Goal: Task Accomplishment & Management: Manage account settings

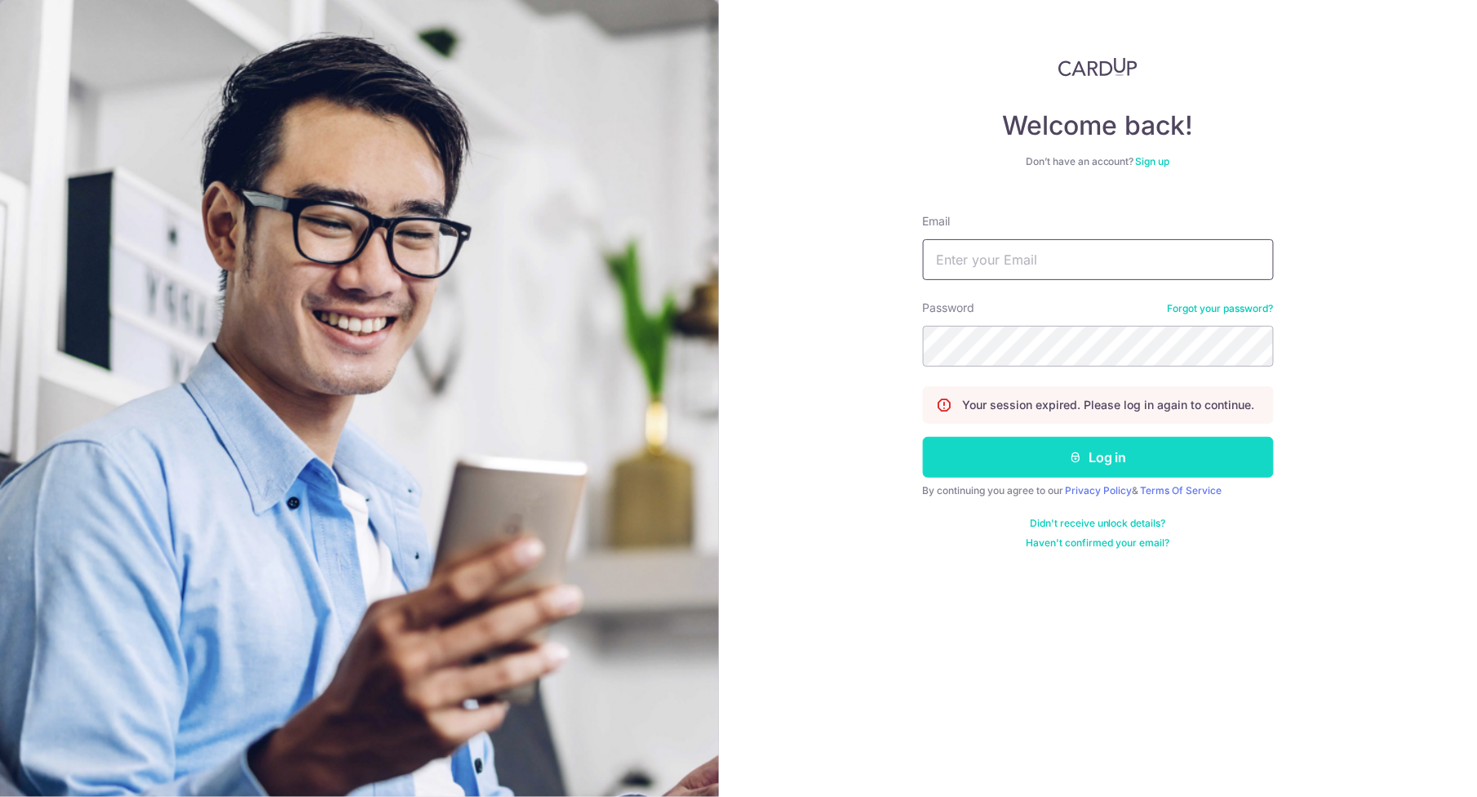
type input "[PERSON_NAME][EMAIL_ADDRESS][DOMAIN_NAME]"
click at [1077, 460] on icon "submit" at bounding box center [1075, 457] width 13 height 13
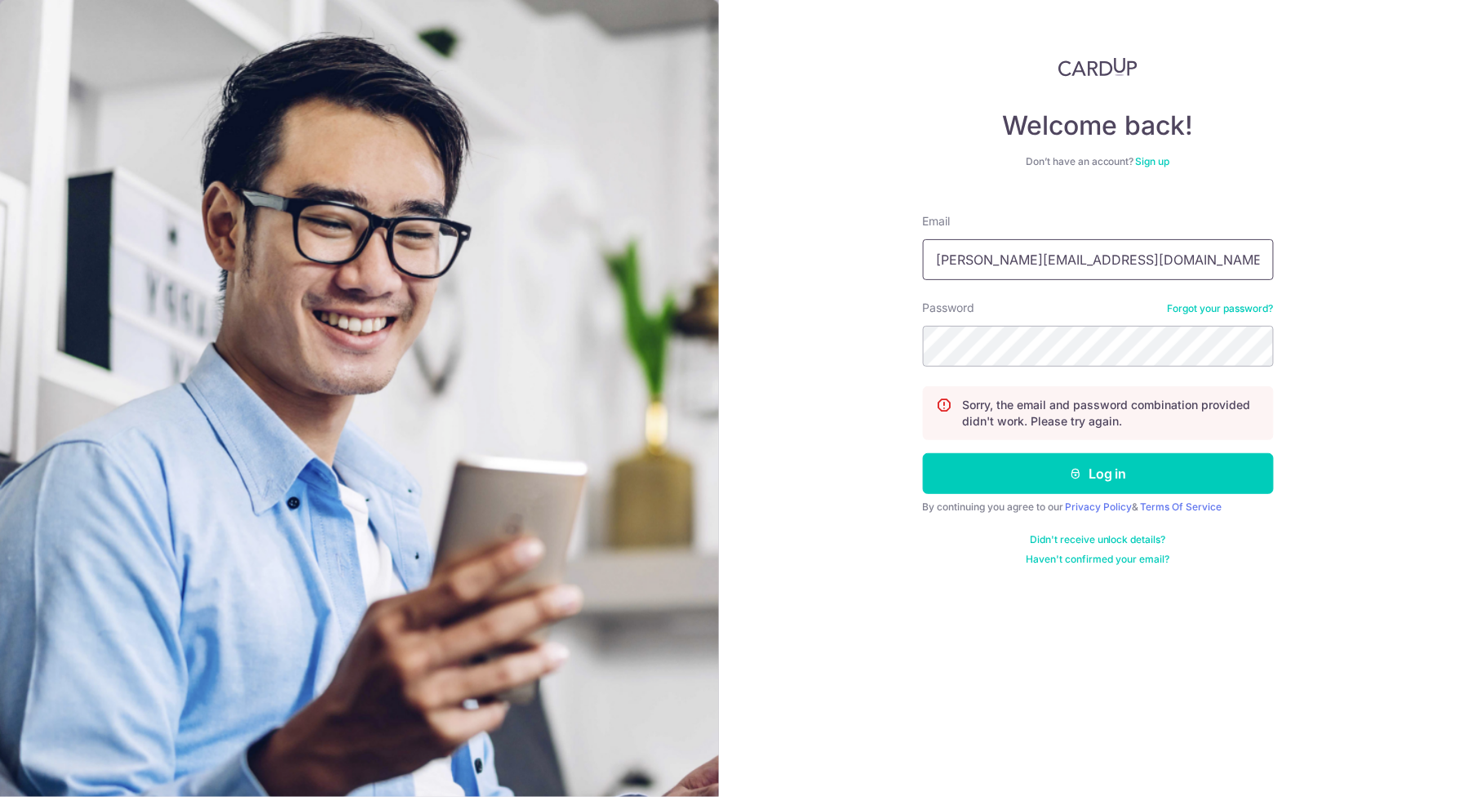
drag, startPoint x: 1050, startPoint y: 261, endPoint x: 885, endPoint y: 251, distance: 165.2
click at [885, 251] on div "Welcome back! Don’t have an account? Sign up Email [PERSON_NAME][EMAIL_ADDRESS]…" at bounding box center [1098, 398] width 758 height 797
type input "d"
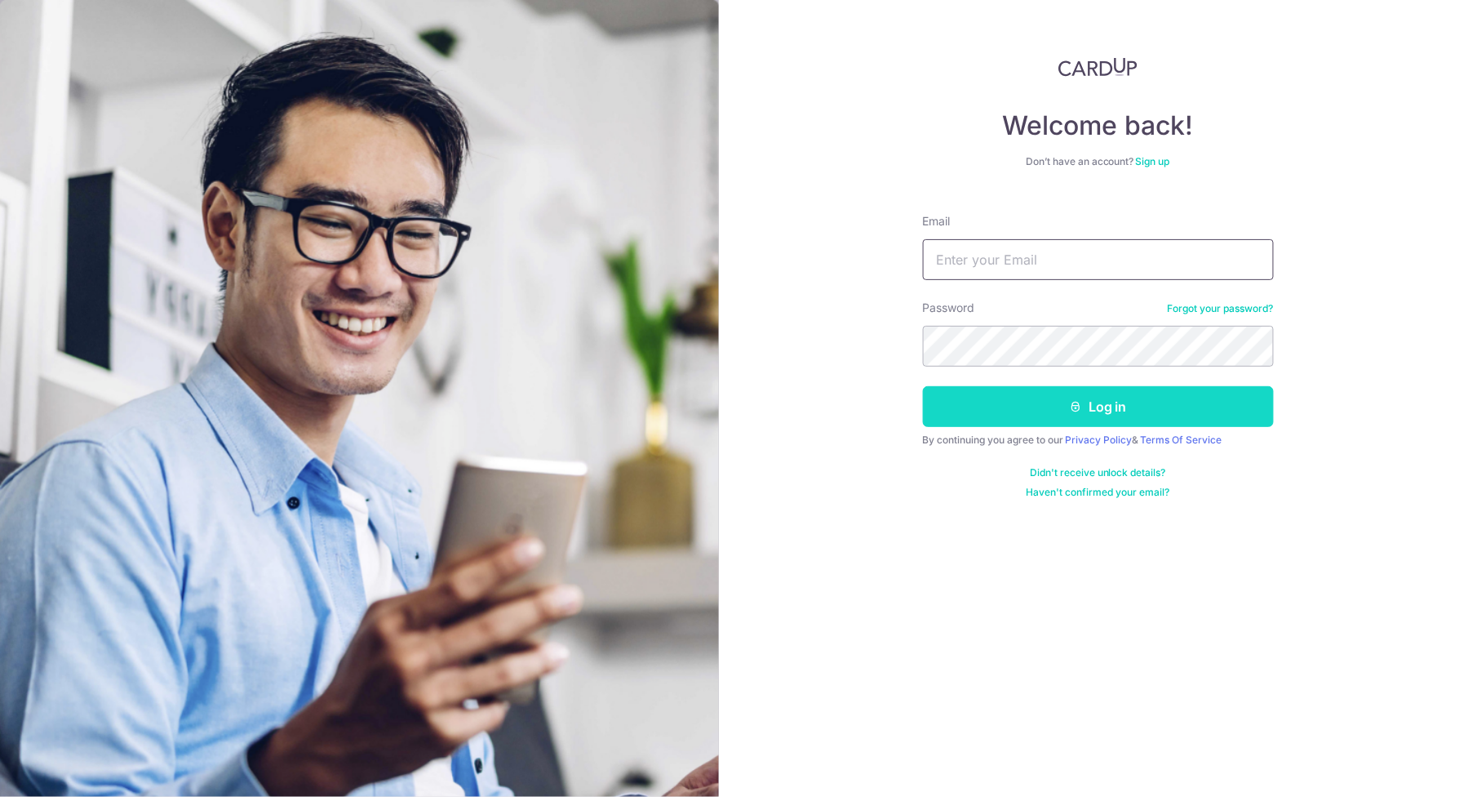
type input "daryl.paladium@gmail.com"
click at [997, 419] on button "Log in" at bounding box center [1098, 406] width 351 height 41
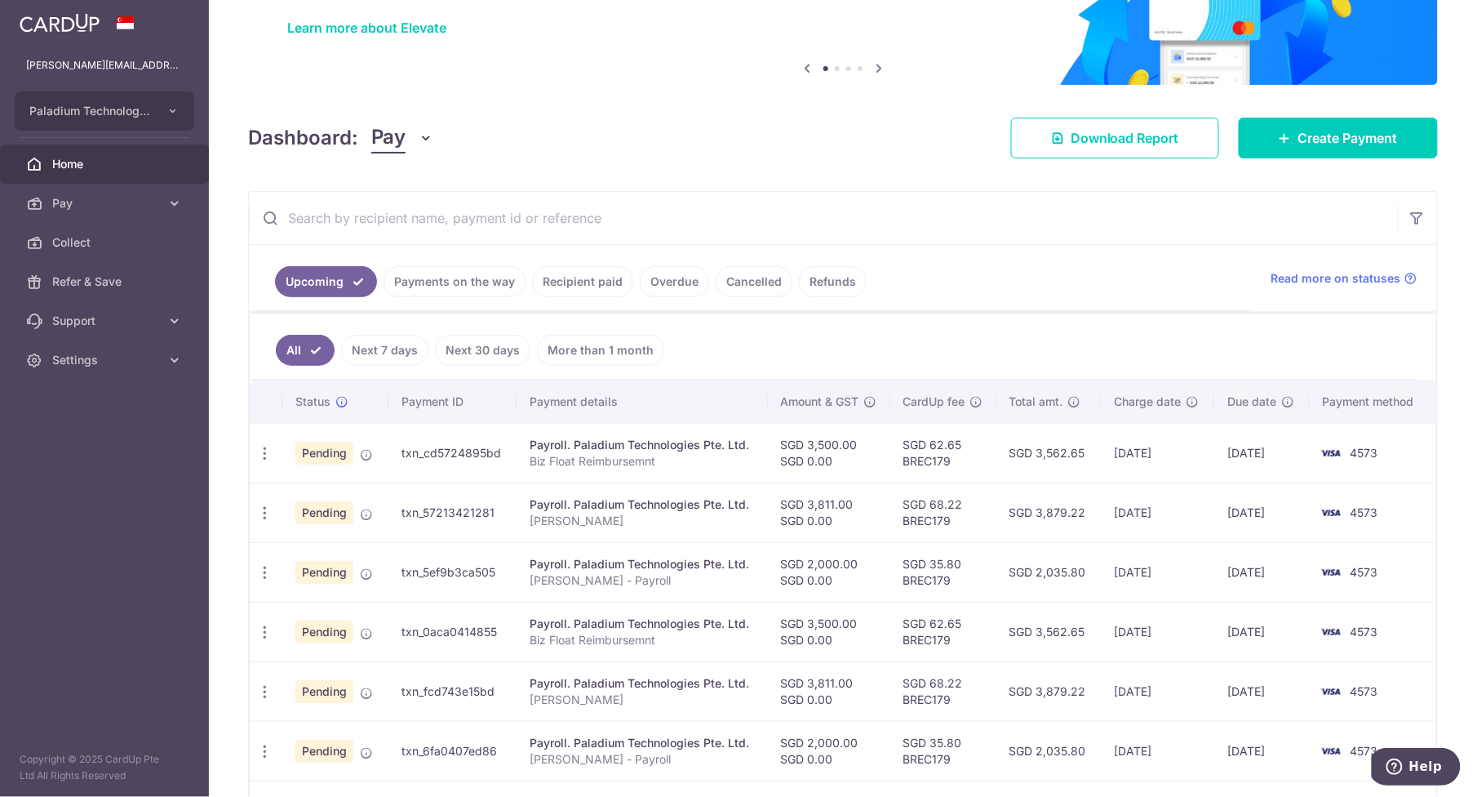
scroll to position [129, 0]
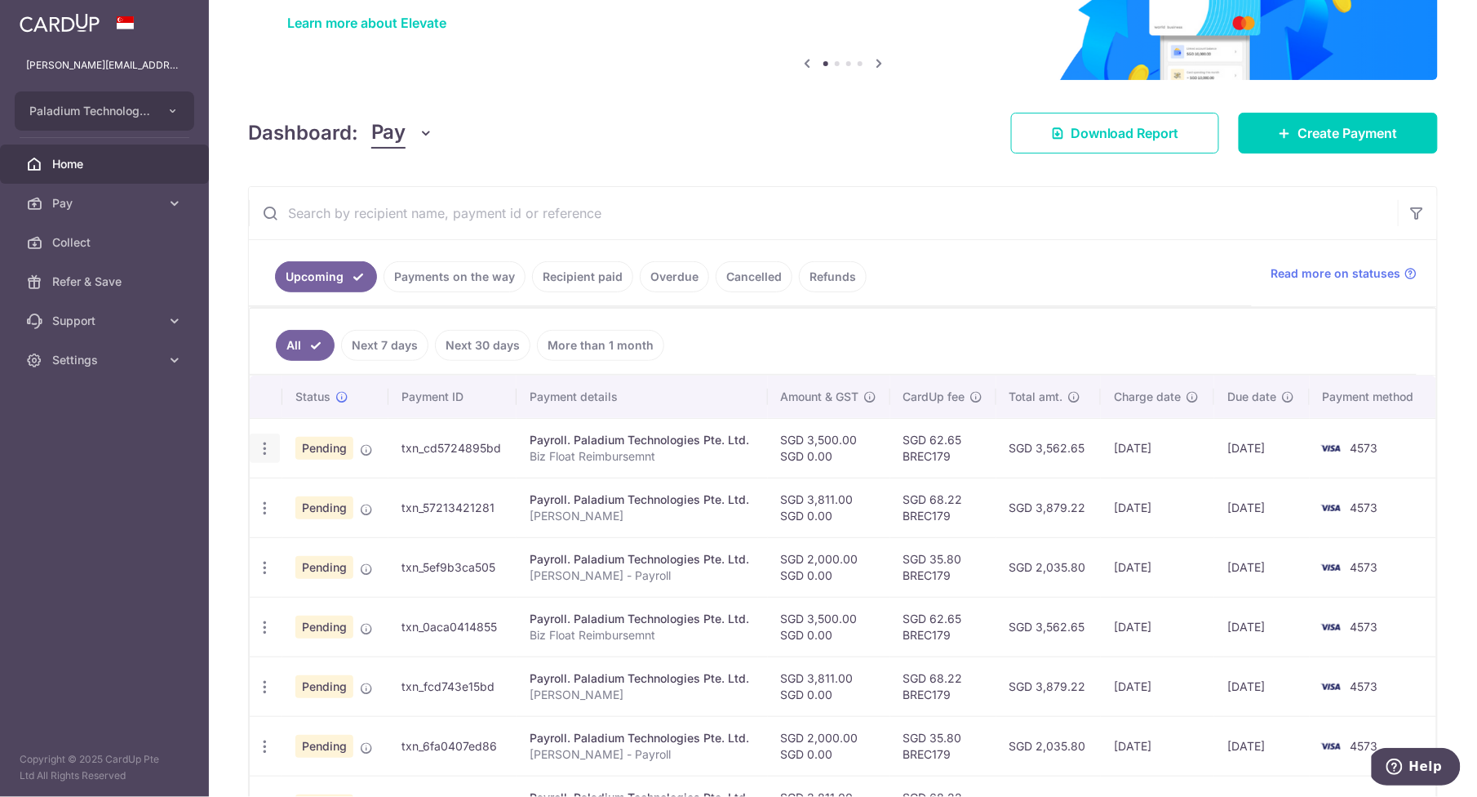
click at [261, 448] on icon "button" at bounding box center [264, 448] width 17 height 17
click at [328, 541] on span "Cancel payment" at bounding box center [351, 533] width 109 height 20
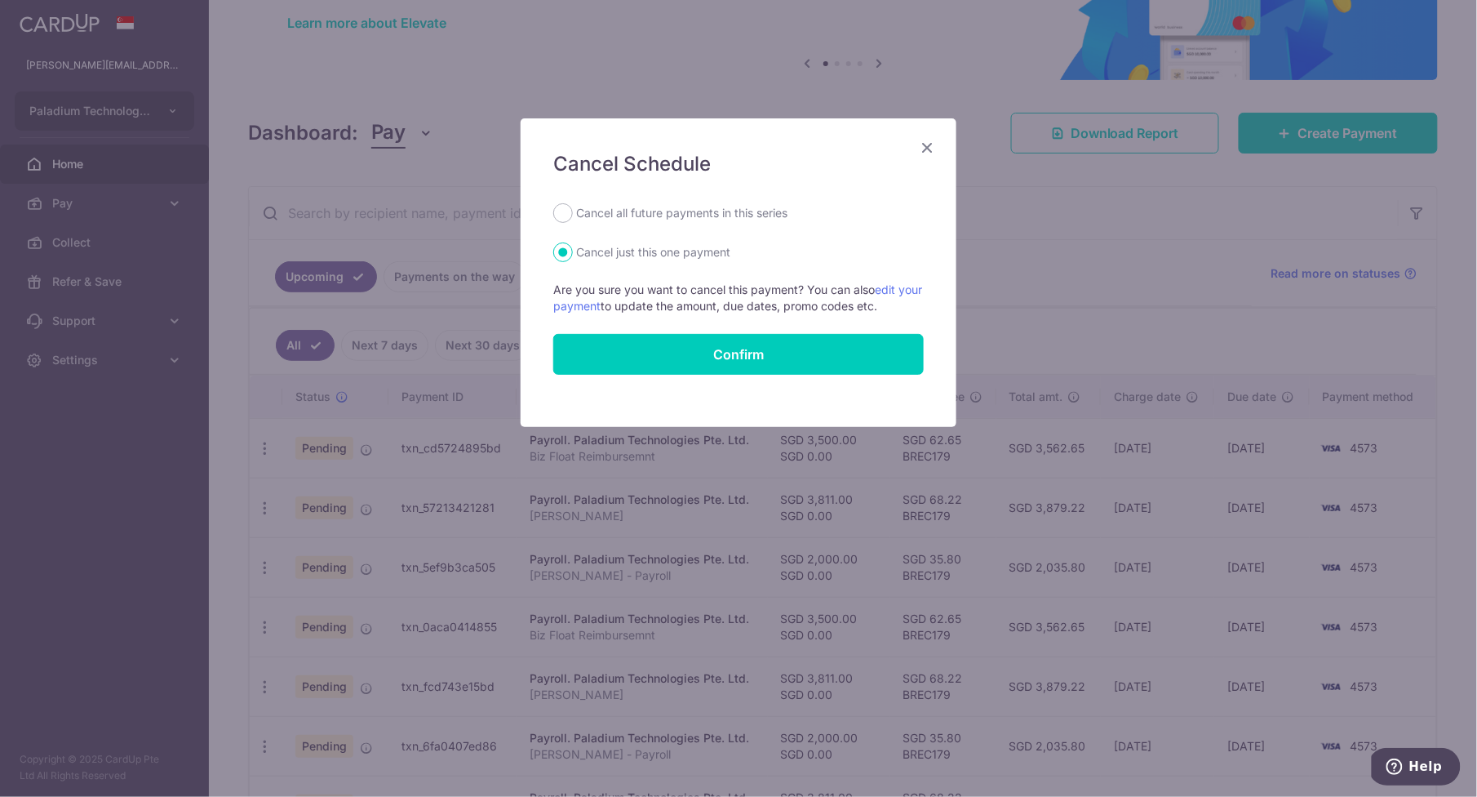
click at [576, 207] on label "Cancel all future payments in this series" at bounding box center [681, 213] width 211 height 20
click at [573, 207] on input "Cancel all future payments in this series" at bounding box center [563, 213] width 20 height 20
radio input "true"
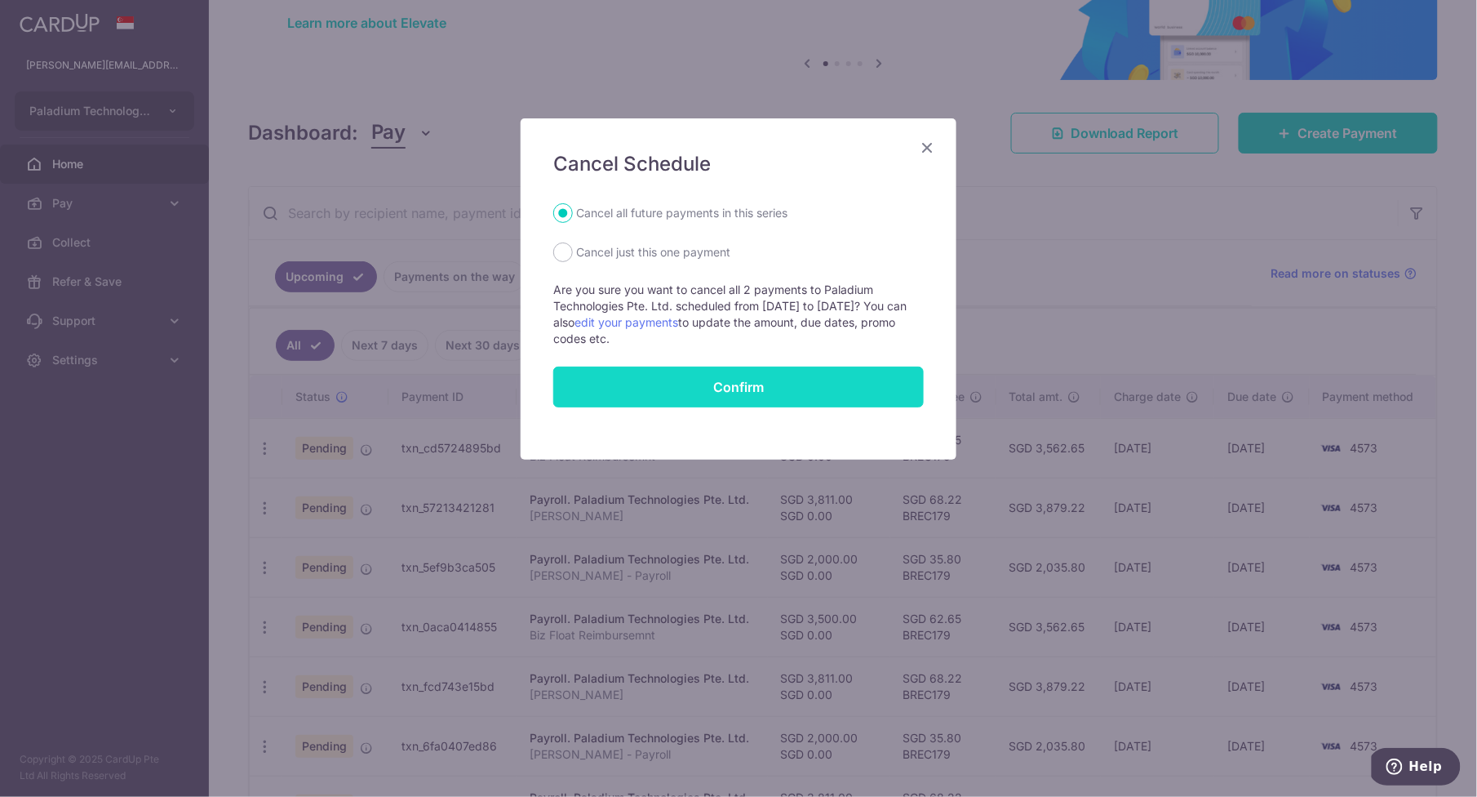
click at [738, 389] on button "Confirm" at bounding box center [738, 386] width 371 height 41
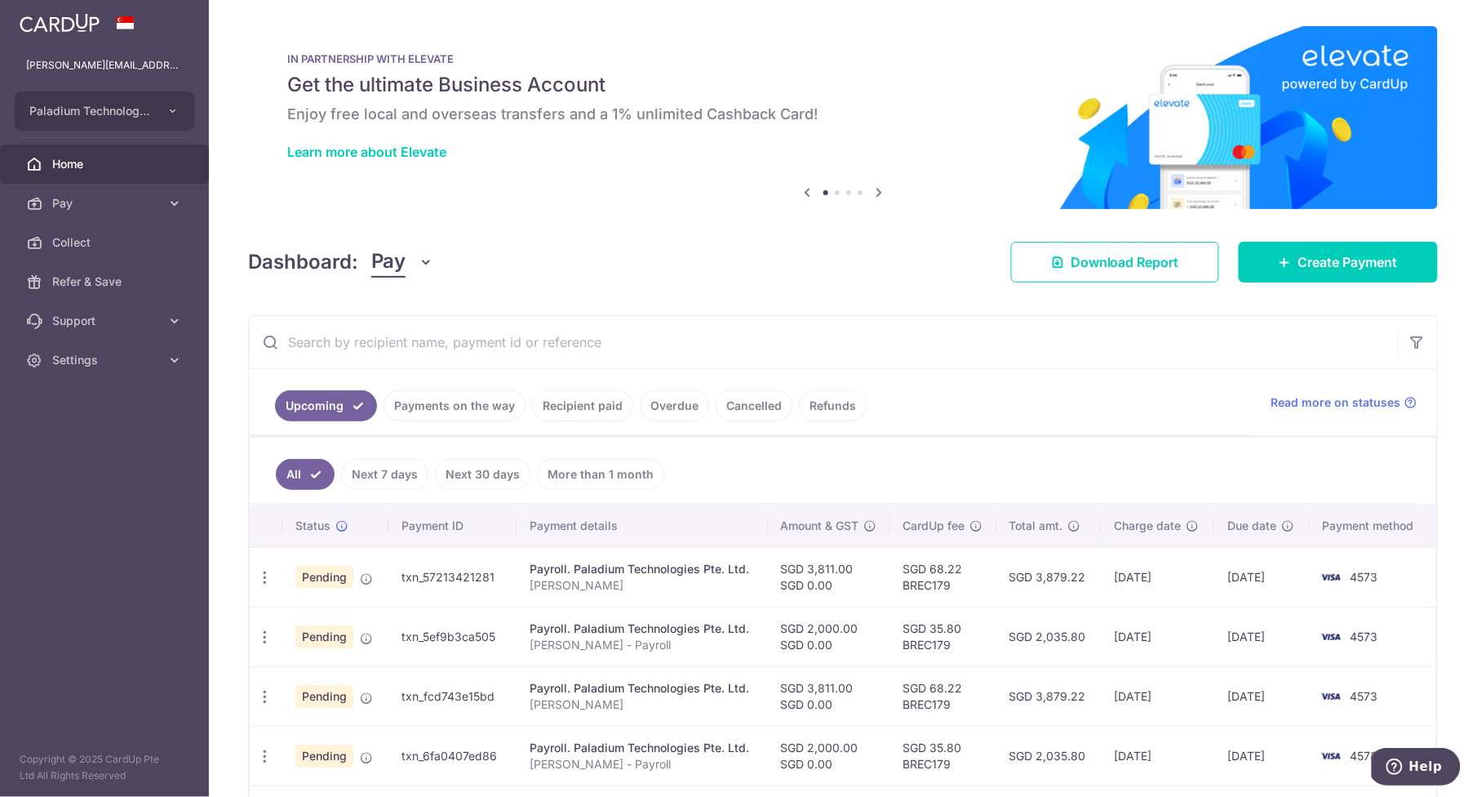
click at [722, 260] on div "Dashboard: Pay Pay Collect Download Report Create Payment" at bounding box center [843, 258] width 1190 height 47
